Goal: Communication & Community: Participate in discussion

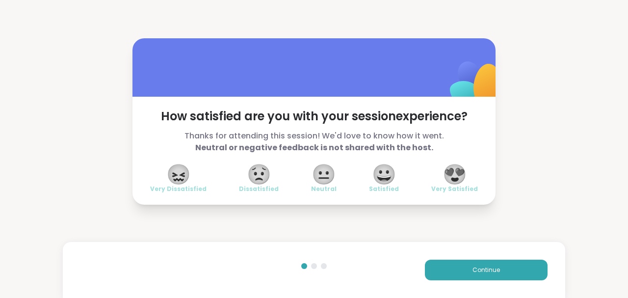
click at [450, 178] on span "😍" at bounding box center [455, 174] width 25 height 18
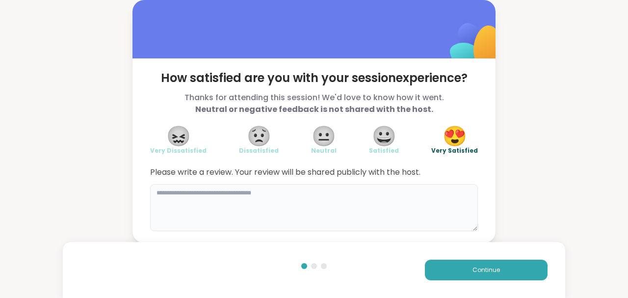
click at [431, 200] on textarea at bounding box center [314, 207] width 328 height 47
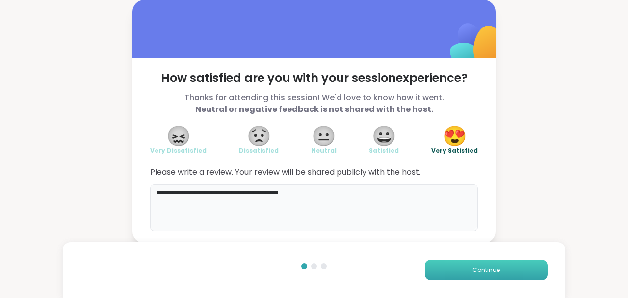
type textarea "**********"
click at [476, 265] on button "Continue" at bounding box center [486, 270] width 123 height 21
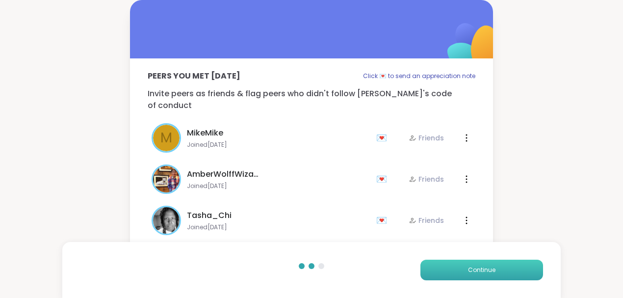
click at [483, 275] on button "Continue" at bounding box center [482, 270] width 123 height 21
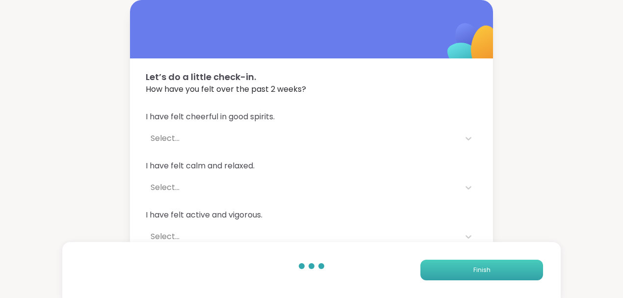
click at [485, 275] on button "Finish" at bounding box center [482, 270] width 123 height 21
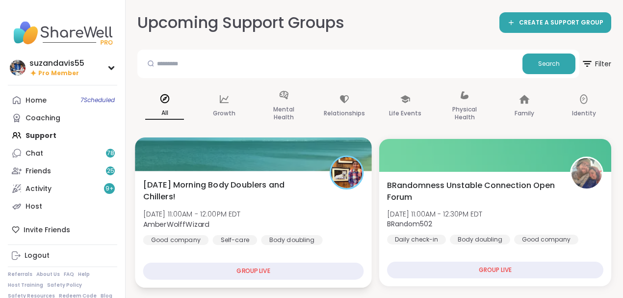
click at [241, 225] on span "AmberWolffWizard" at bounding box center [192, 224] width 98 height 10
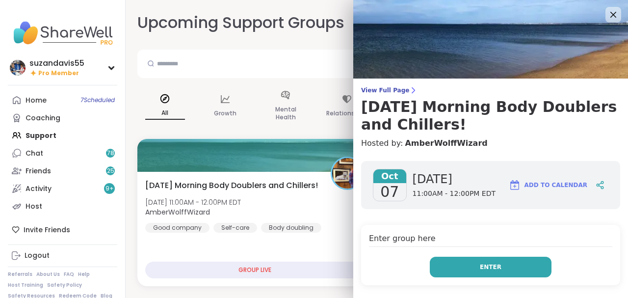
click at [464, 263] on button "Enter" at bounding box center [491, 267] width 122 height 21
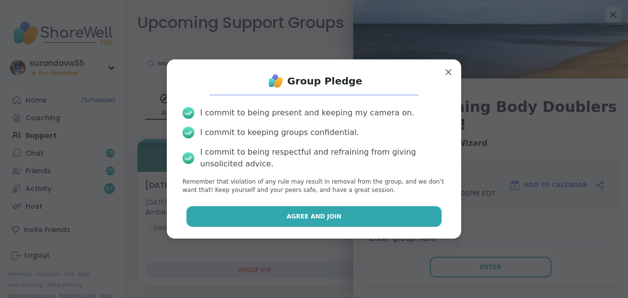
click at [302, 212] on span "Agree and Join" at bounding box center [314, 216] width 55 height 9
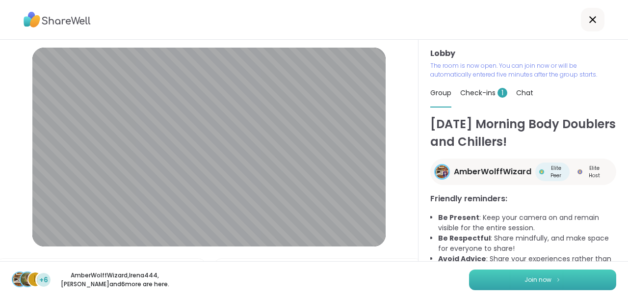
click at [509, 281] on button "Join now" at bounding box center [542, 280] width 147 height 21
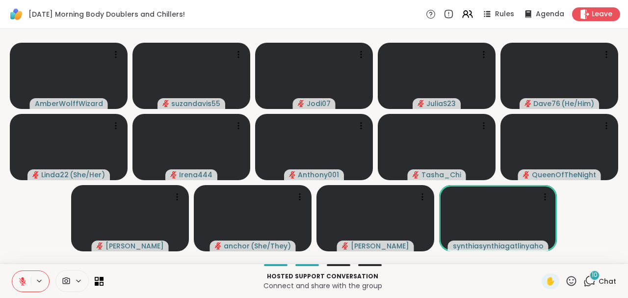
click at [19, 277] on icon at bounding box center [22, 281] width 9 height 9
click at [25, 282] on icon at bounding box center [22, 281] width 7 height 7
click at [21, 284] on icon at bounding box center [22, 284] width 2 height 0
